Goal: Information Seeking & Learning: Learn about a topic

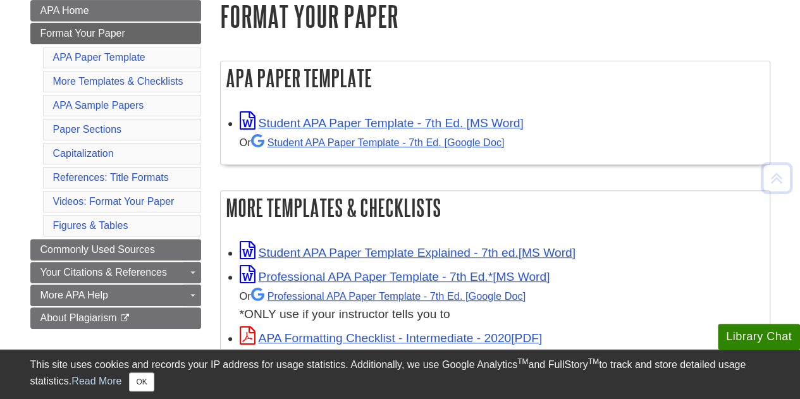
scroll to position [190, 0]
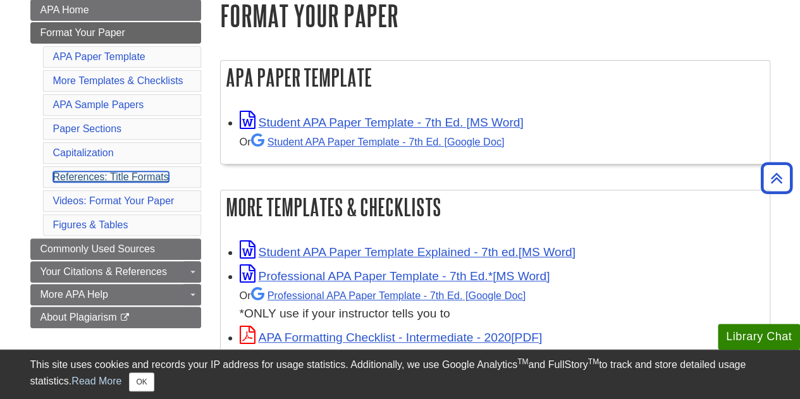
click at [129, 176] on link "References: Title Formats" at bounding box center [111, 176] width 116 height 11
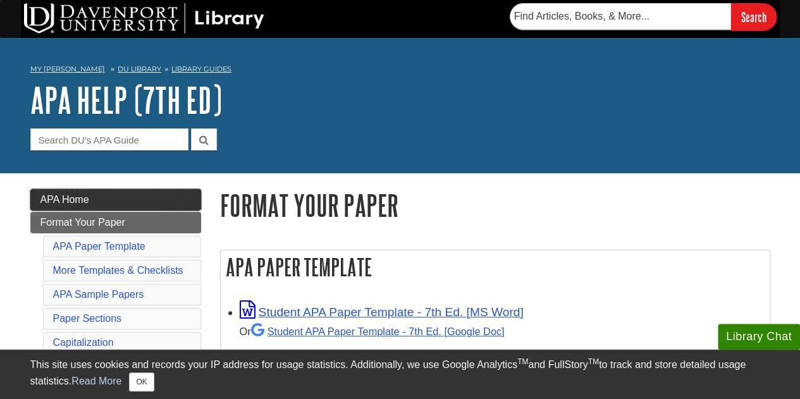
click at [81, 200] on span "APA Home" at bounding box center [64, 199] width 49 height 11
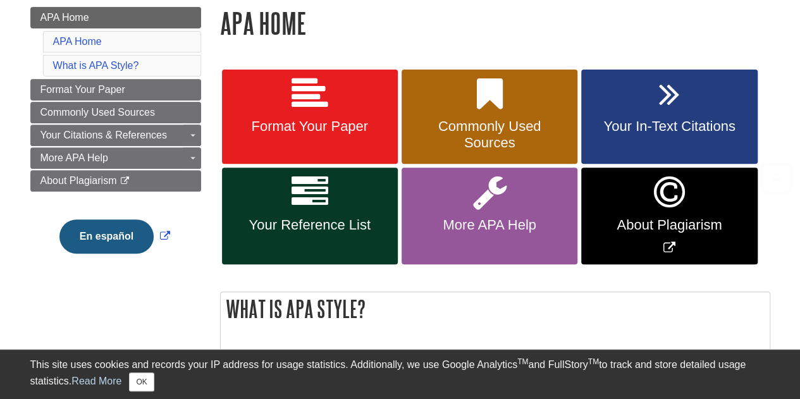
scroll to position [253, 0]
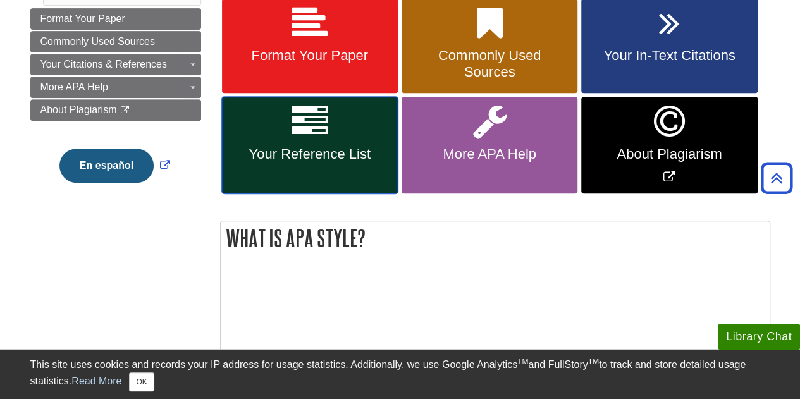
click at [323, 154] on span "Your Reference List" at bounding box center [309, 154] width 157 height 16
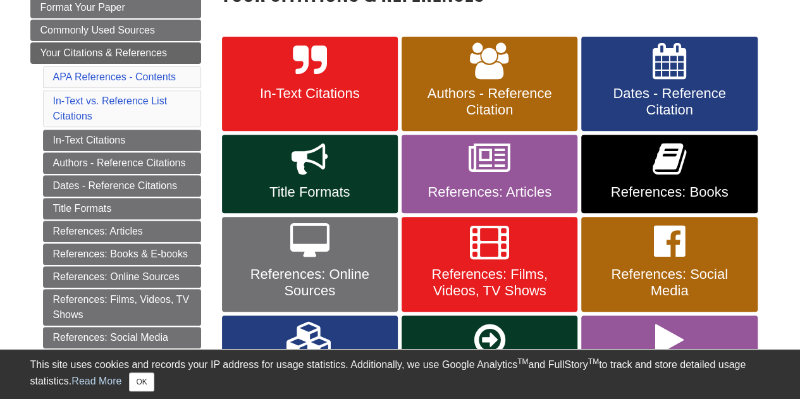
scroll to position [253, 0]
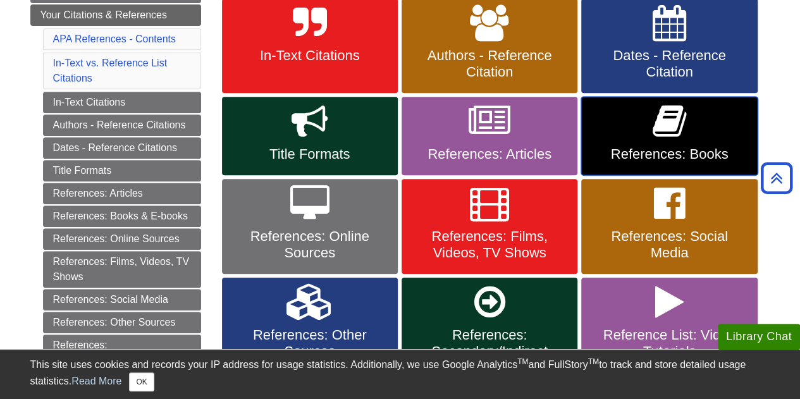
click at [646, 150] on span "References: Books" at bounding box center [668, 154] width 157 height 16
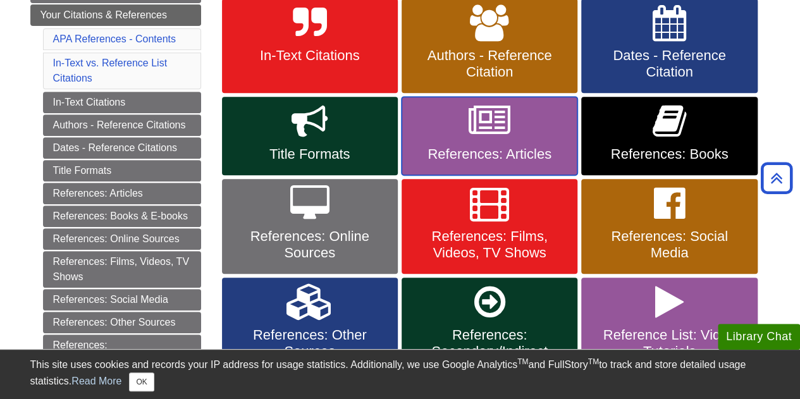
click at [476, 157] on span "References: Articles" at bounding box center [489, 154] width 157 height 16
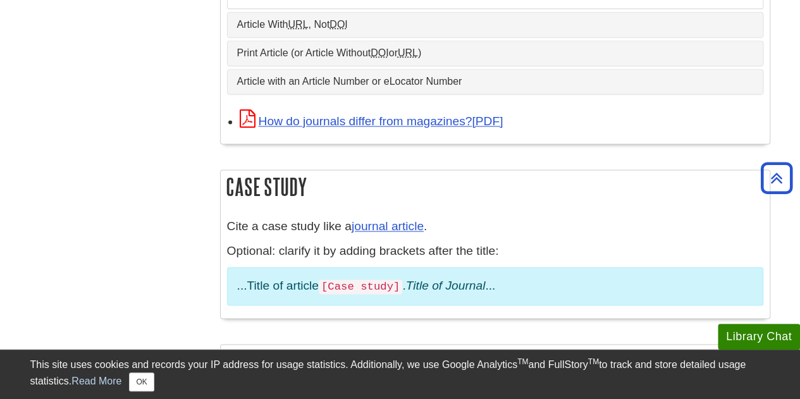
scroll to position [885, 0]
